Goal: Browse casually

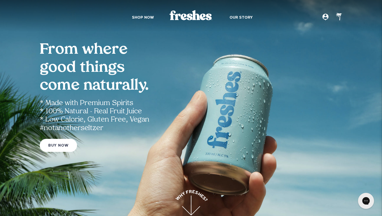
click at [236, 99] on div "From where good things come naturally. * Made with Premium Spirits * 100% Natur…" at bounding box center [191, 95] width 320 height 108
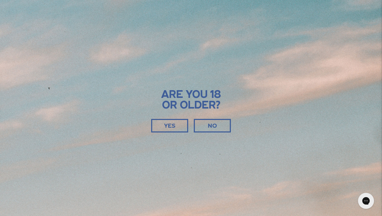
scroll to position [15, 0]
click at [173, 124] on span "YES" at bounding box center [169, 126] width 11 height 6
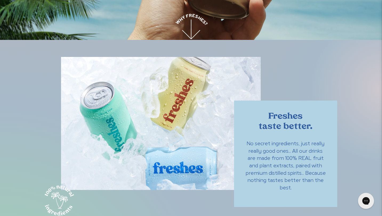
scroll to position [202, 0]
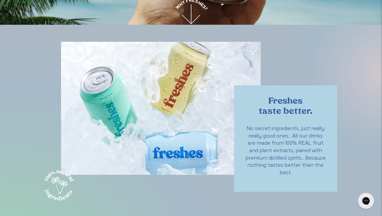
click at [192, 139] on img at bounding box center [161, 108] width 200 height 133
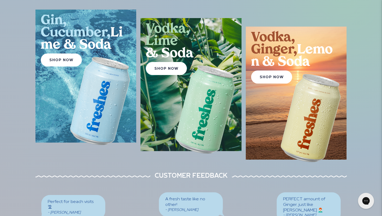
scroll to position [755, 0]
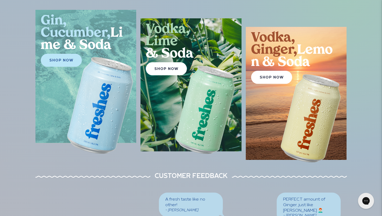
click at [67, 67] on img at bounding box center [100, 106] width 78 height 104
click at [67, 62] on img at bounding box center [100, 106] width 78 height 104
click at [65, 63] on img at bounding box center [100, 106] width 78 height 104
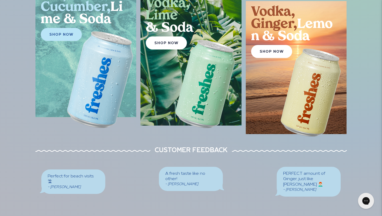
scroll to position [793, 0]
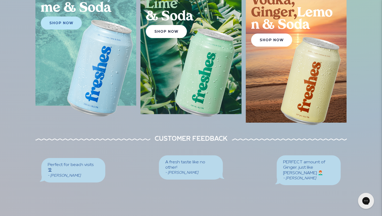
click at [86, 102] on img at bounding box center [100, 69] width 78 height 104
click at [99, 94] on img at bounding box center [100, 69] width 78 height 104
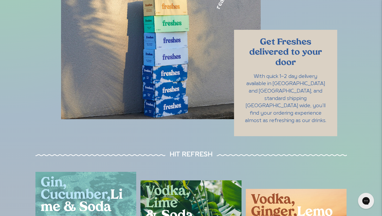
scroll to position [592, 0]
